Goal: Navigation & Orientation: Find specific page/section

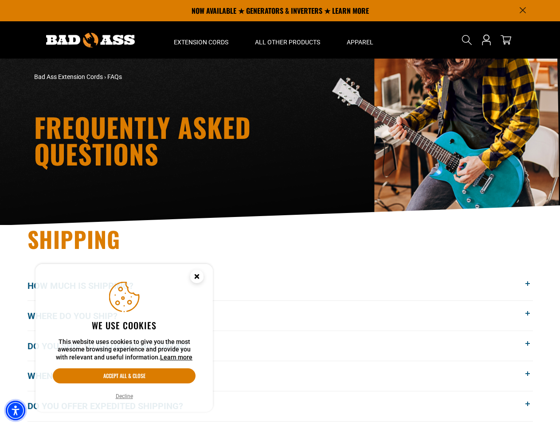
click at [16, 410] on img "Accessibility Menu" at bounding box center [16, 411] width 20 height 20
